Goal: Task Accomplishment & Management: Complete application form

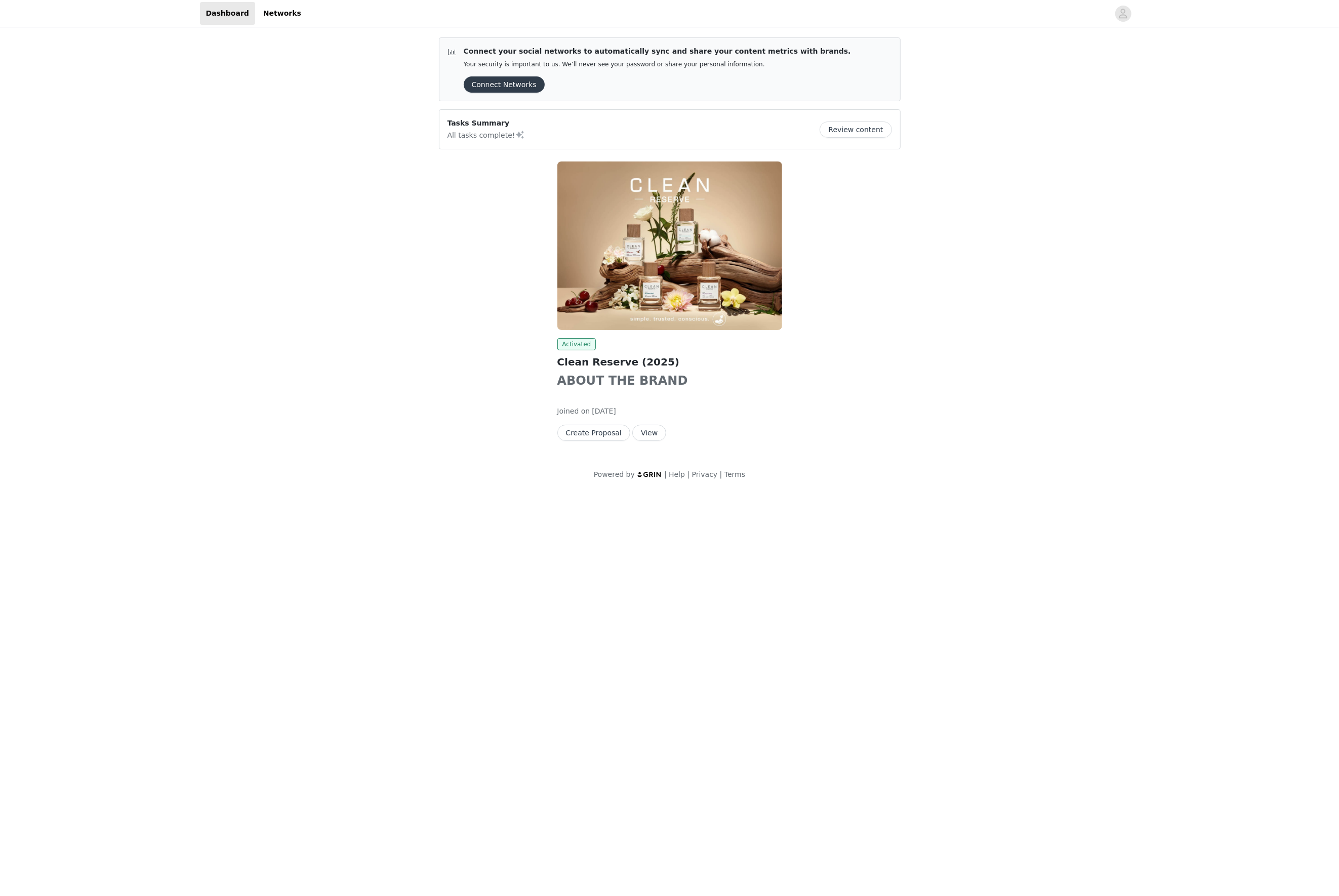
click at [671, 252] on img at bounding box center [669, 245] width 225 height 169
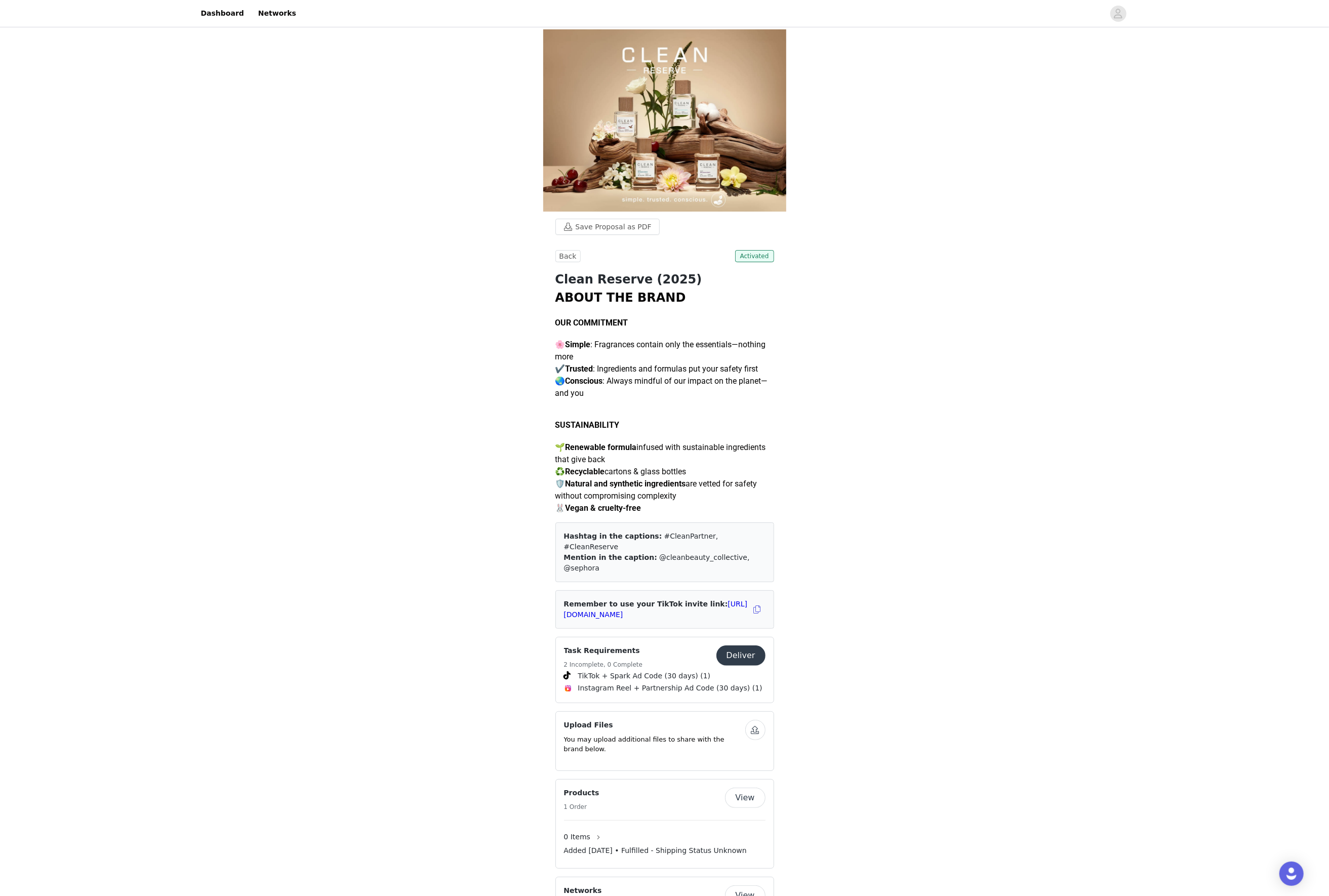
click at [741, 645] on button "Deliver" at bounding box center [741, 656] width 49 height 20
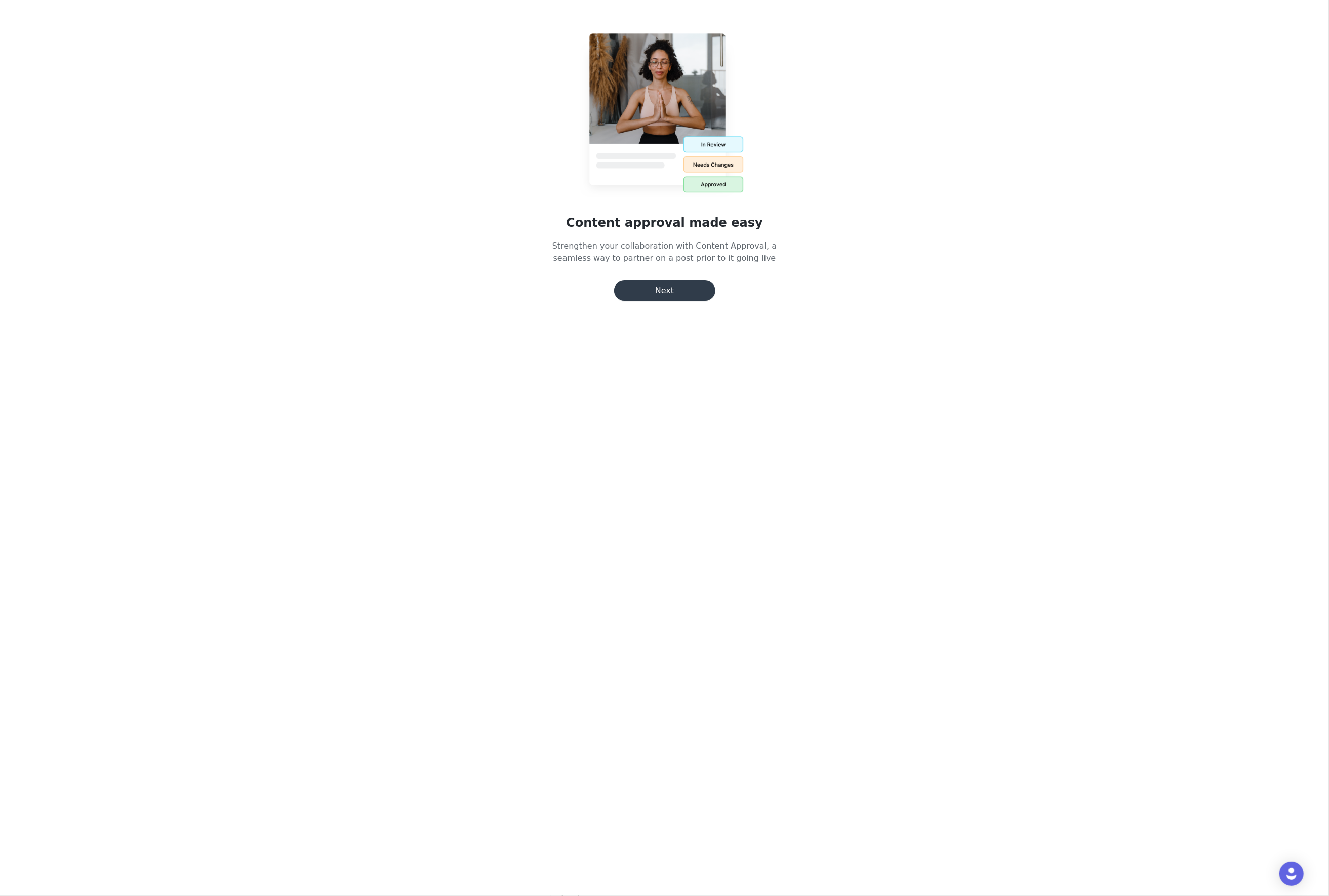
click at [640, 288] on button "Next" at bounding box center [664, 291] width 101 height 20
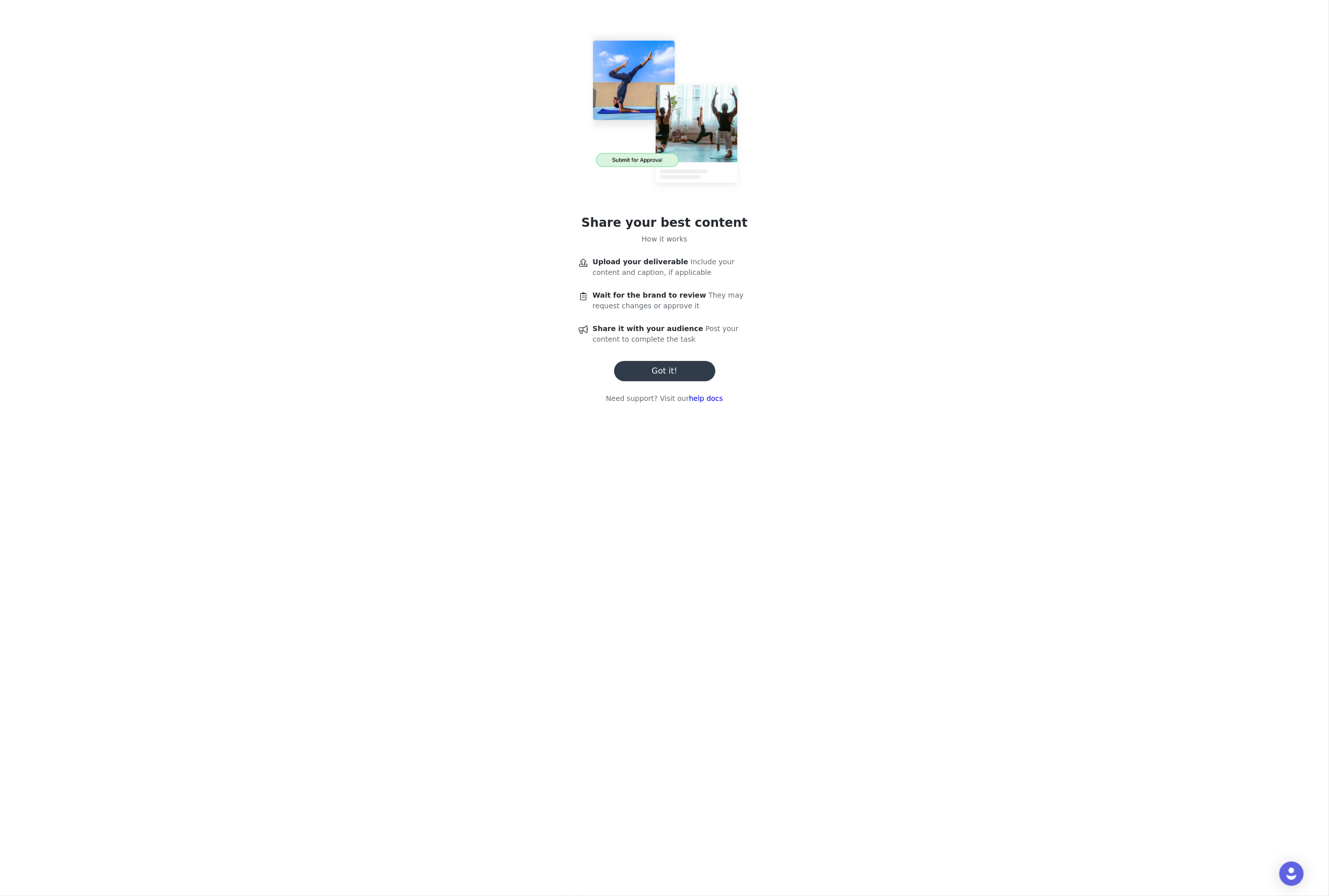
click at [662, 371] on button "Got it!" at bounding box center [664, 372] width 101 height 20
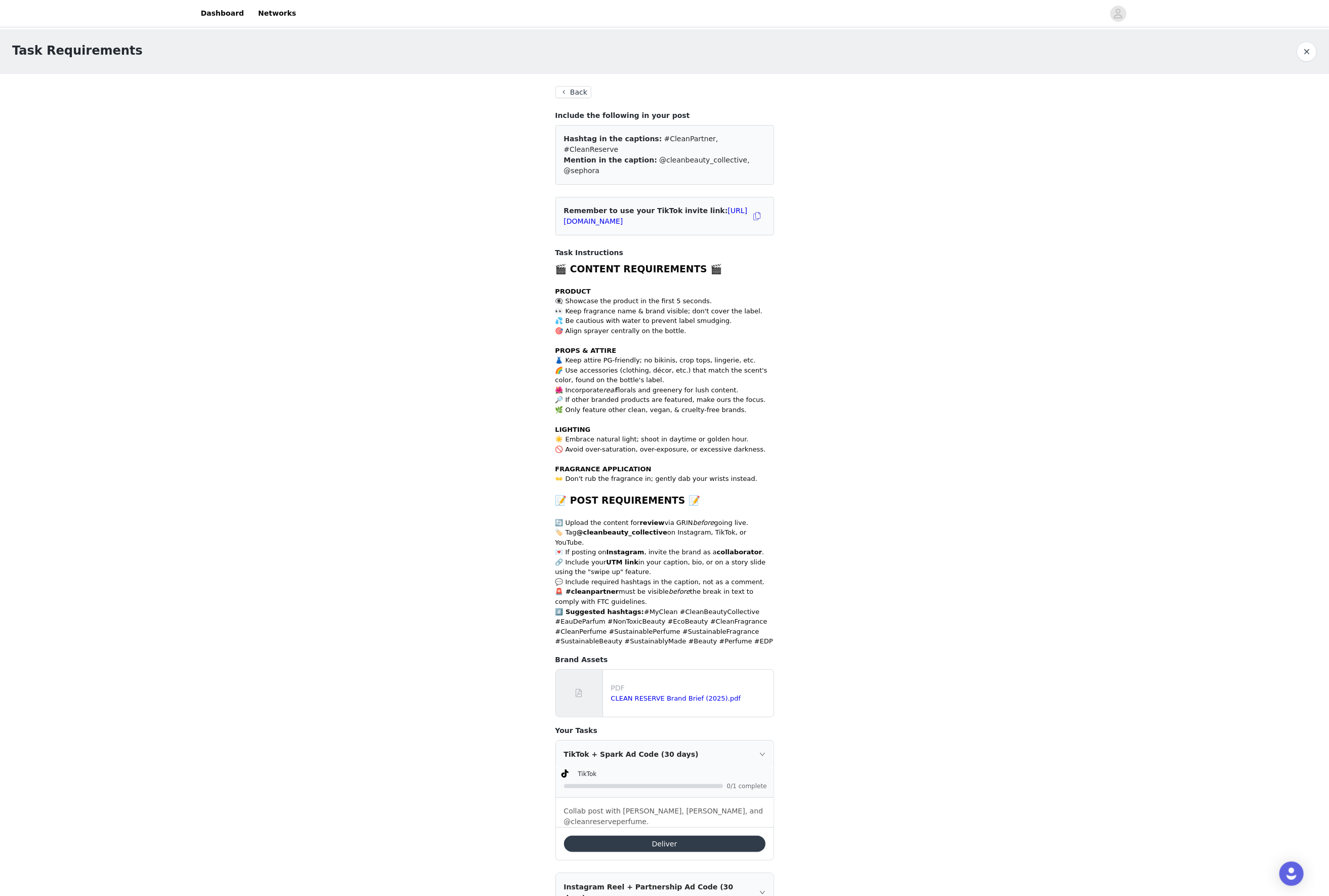
click at [675, 836] on button "Deliver" at bounding box center [664, 844] width 201 height 16
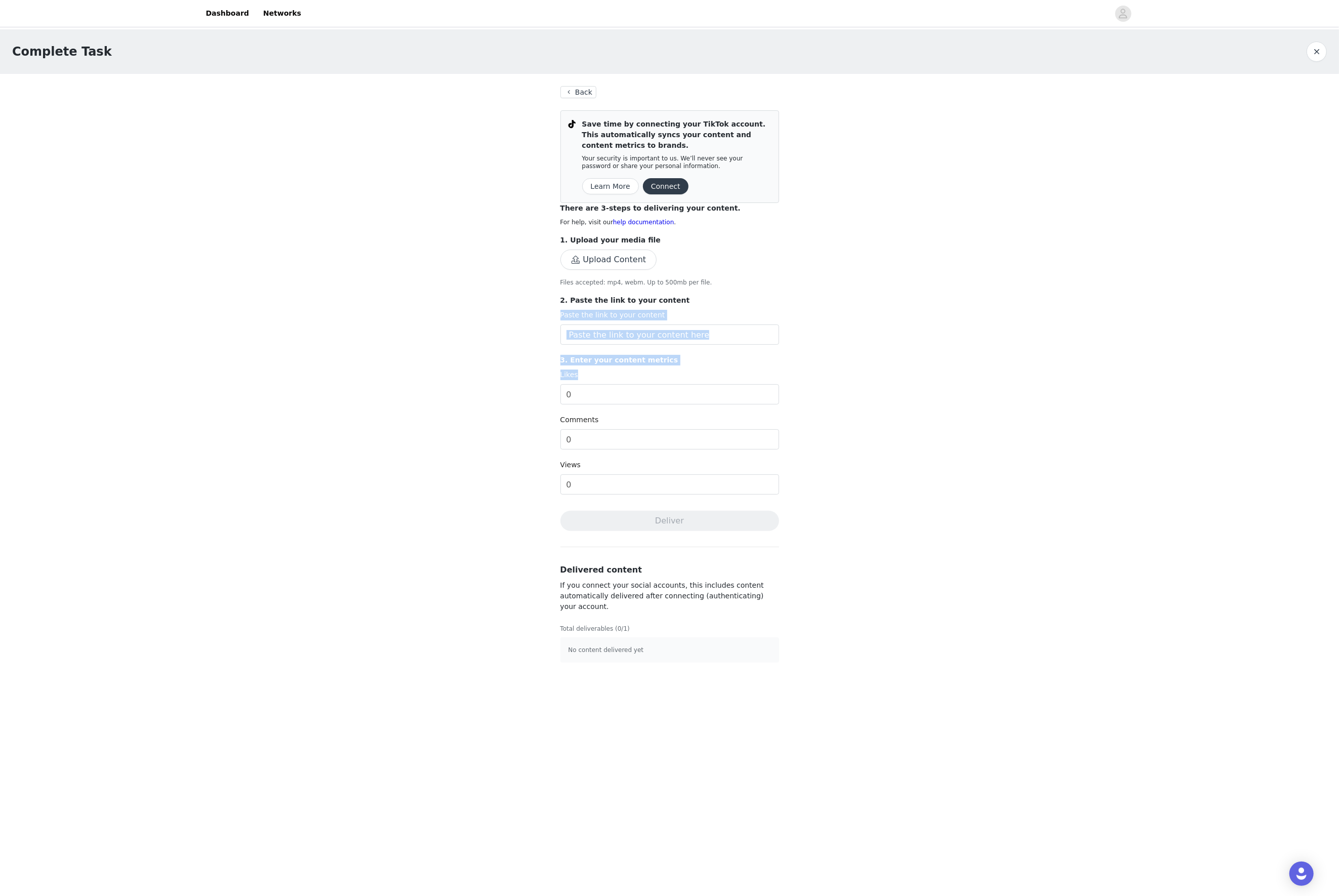
drag, startPoint x: 529, startPoint y: 319, endPoint x: 908, endPoint y: 400, distance: 387.6
click at [908, 400] on div "Complete Task Back Save time by connecting your TikTok account. This automatica…" at bounding box center [669, 352] width 1339 height 645
click at [266, 9] on link "Networks" at bounding box center [282, 13] width 50 height 23
